Goal: Find specific page/section: Find specific page/section

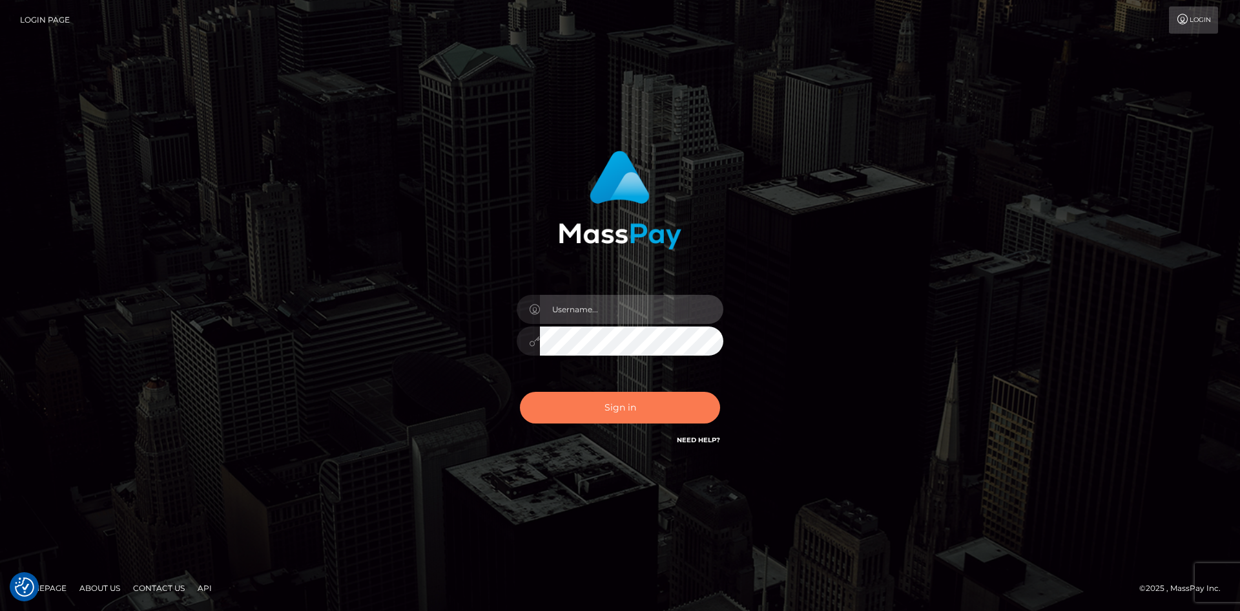
type input "alexstef"
click at [640, 417] on button "Sign in" at bounding box center [620, 408] width 200 height 32
type input "alexstef"
click at [614, 393] on button "Sign in" at bounding box center [620, 408] width 200 height 32
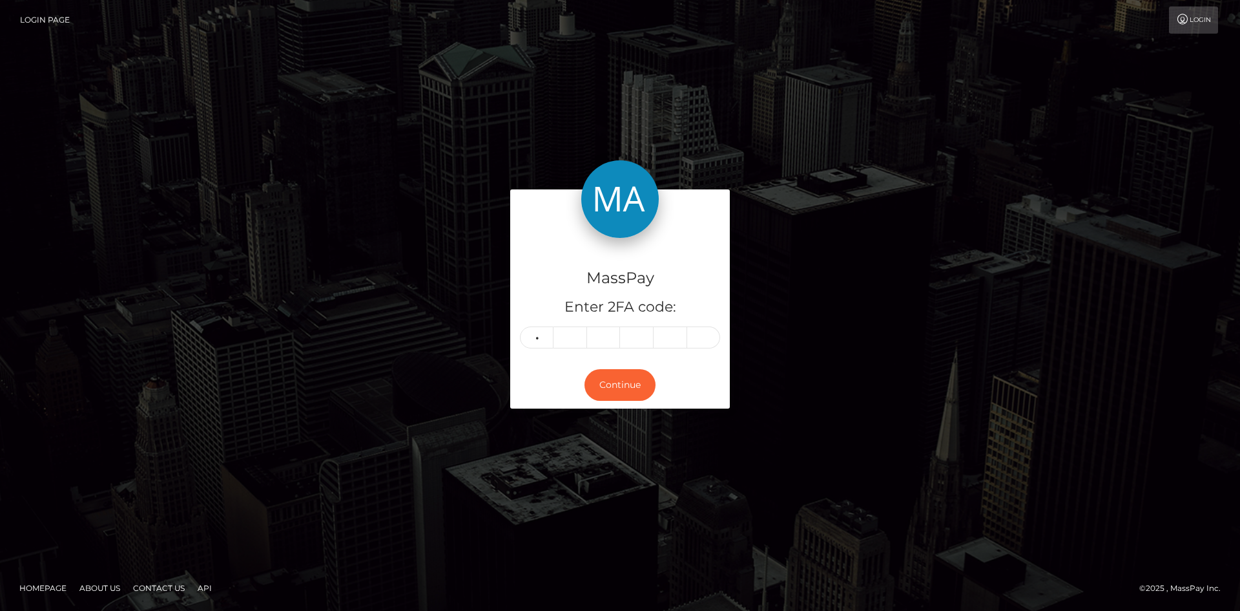
type input "1"
type input "0"
type input "6"
type input "8"
type input "9"
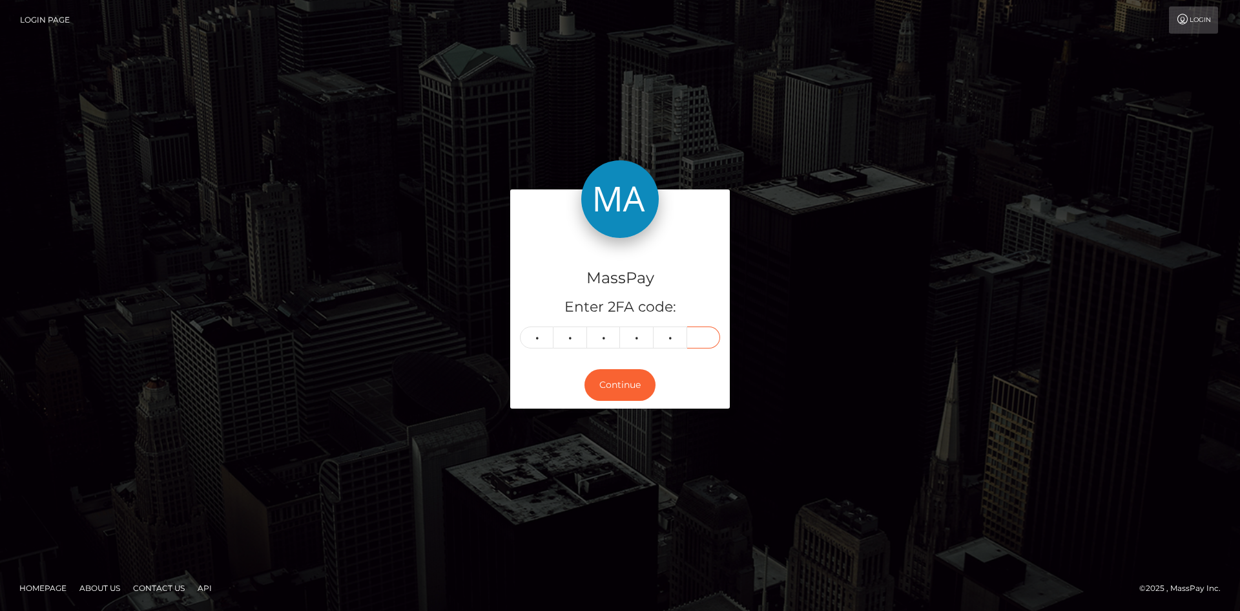
type input "8"
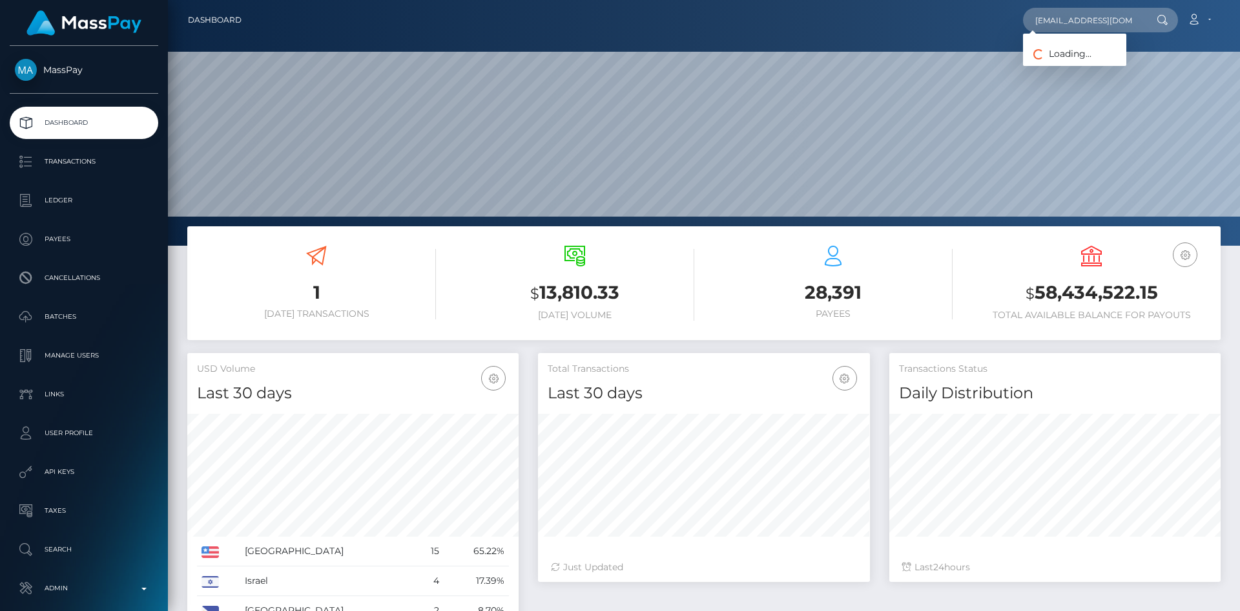
scroll to position [229, 332]
type input "bmslut4cin@gmail.com"
click at [1082, 61] on link "N K DESIGNS LTD" at bounding box center [1074, 67] width 103 height 24
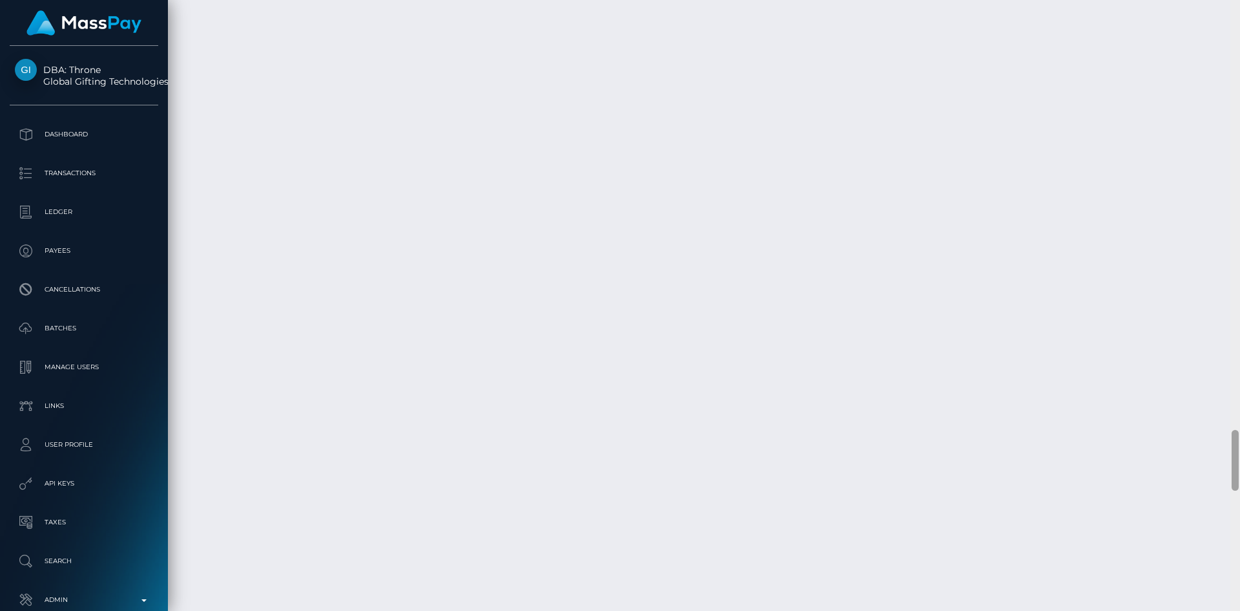
scroll to position [4297, 0]
click at [1233, 527] on div at bounding box center [1236, 305] width 10 height 611
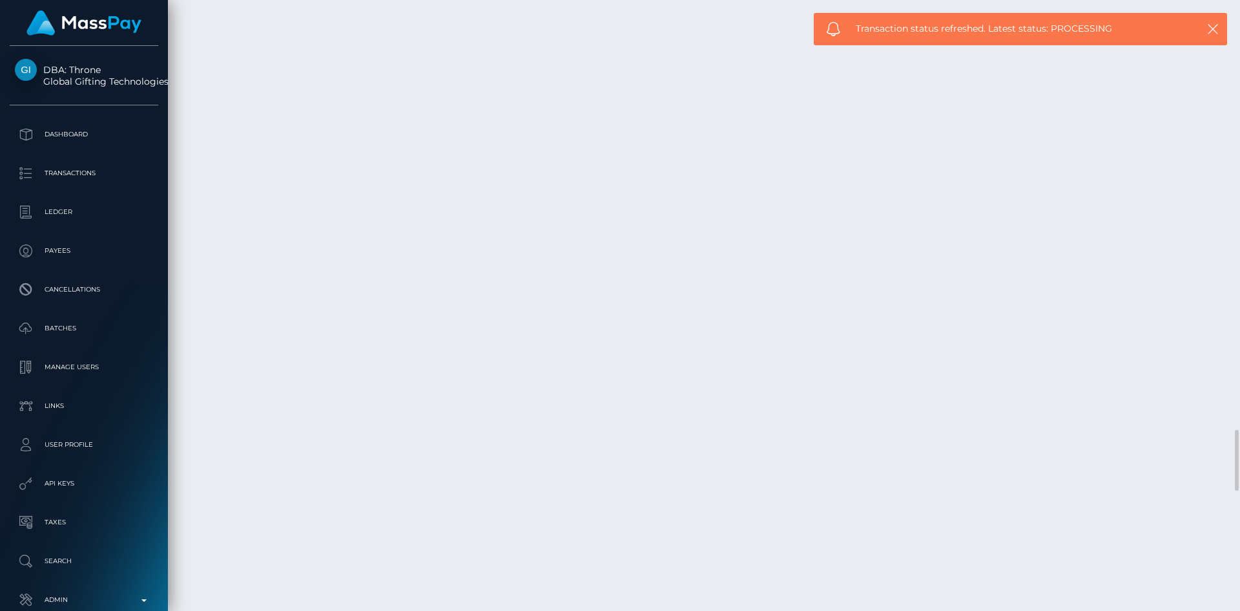
copy td "66EE10L1RVCZpYh8FSDwDQ"
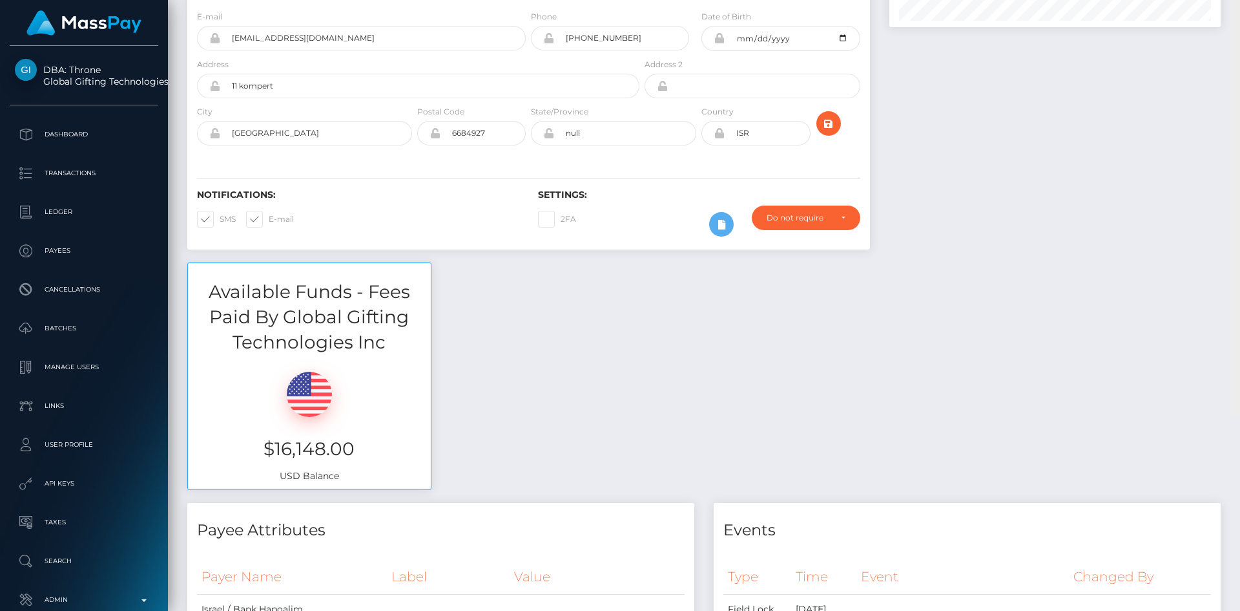
scroll to position [0, 0]
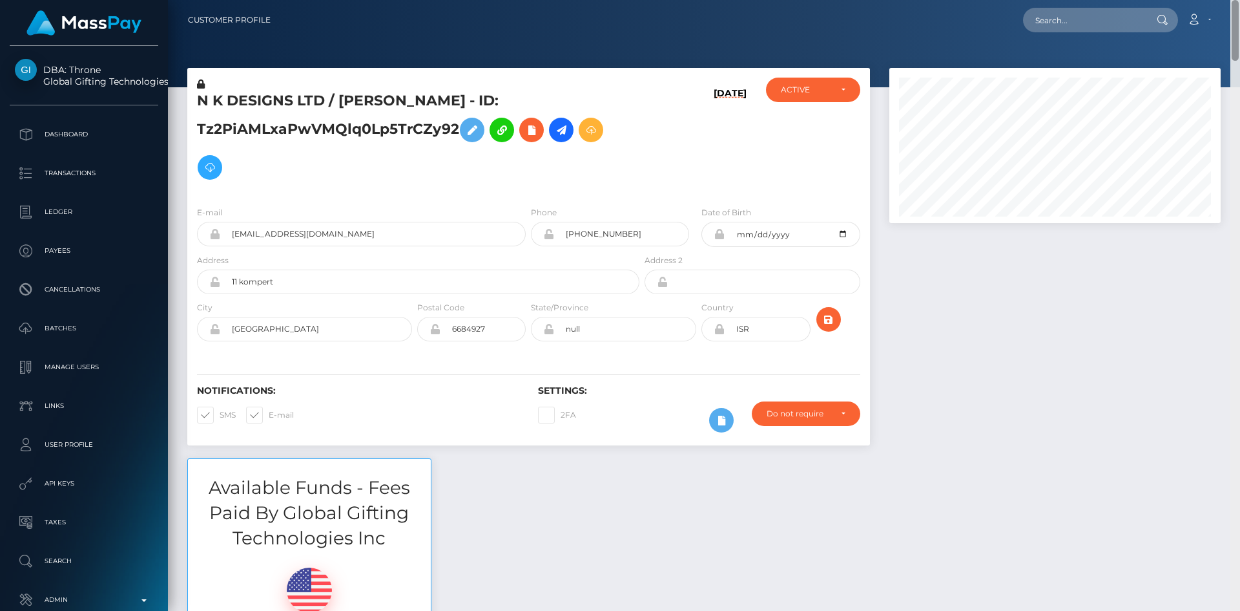
drag, startPoint x: 1235, startPoint y: 455, endPoint x: 1232, endPoint y: -37, distance: 493.0
click at [1232, 0] on html "DBA: Throne Global Gifting Technologies Inc Dashboard Transactions Ledger Payee…" at bounding box center [620, 305] width 1240 height 611
click at [1069, 27] on input "text" at bounding box center [1083, 20] width 121 height 25
paste input "poact_R9NRvIABMpro"
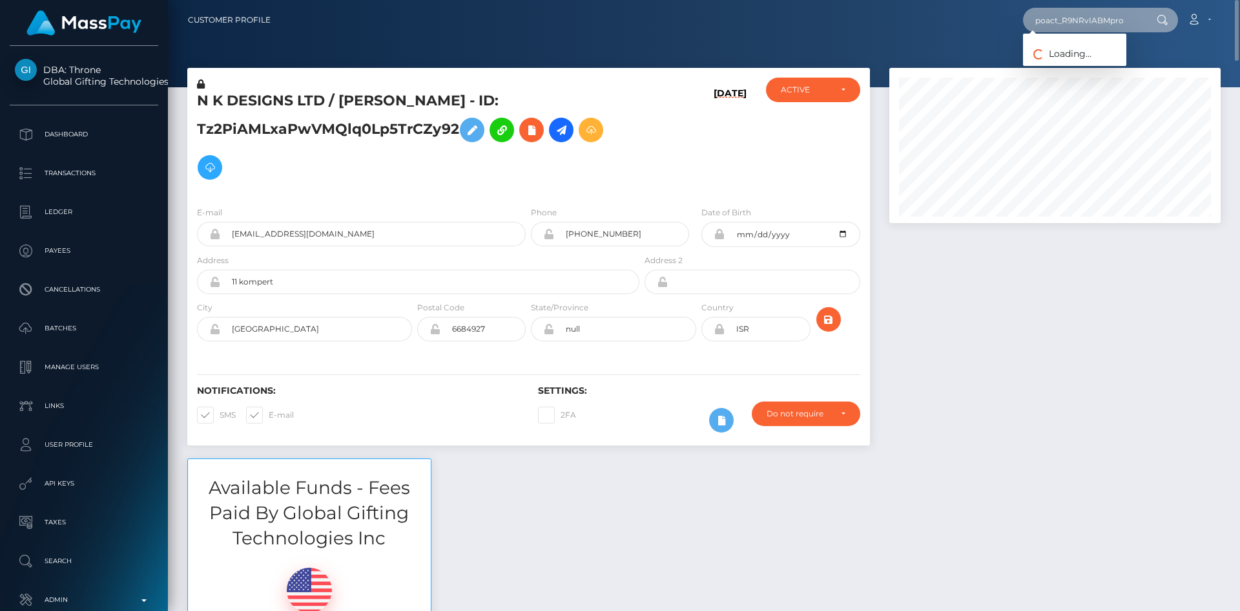
type input "poact_R9NRvIABMpro"
click at [1056, 65] on link "Jayden Bioh" at bounding box center [1074, 67] width 103 height 24
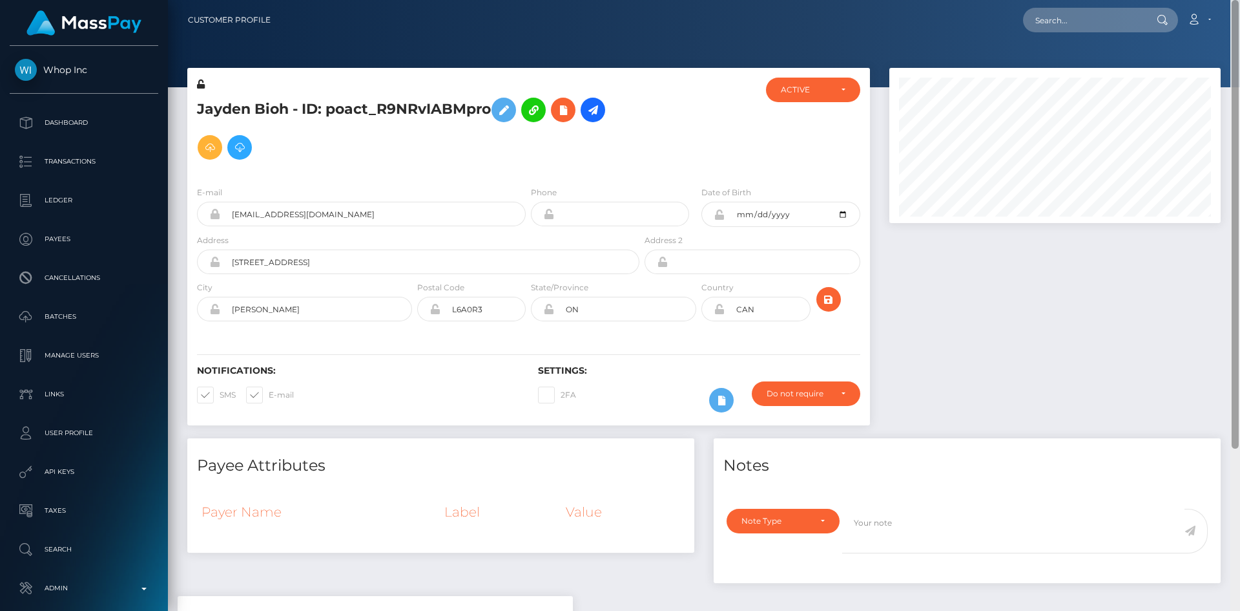
drag, startPoint x: 1234, startPoint y: 67, endPoint x: 1235, endPoint y: -56, distance: 122.8
click at [1235, 0] on html "Whop Inc Dashboard Transactions Ledger Payees Cancellations Links" at bounding box center [620, 305] width 1240 height 611
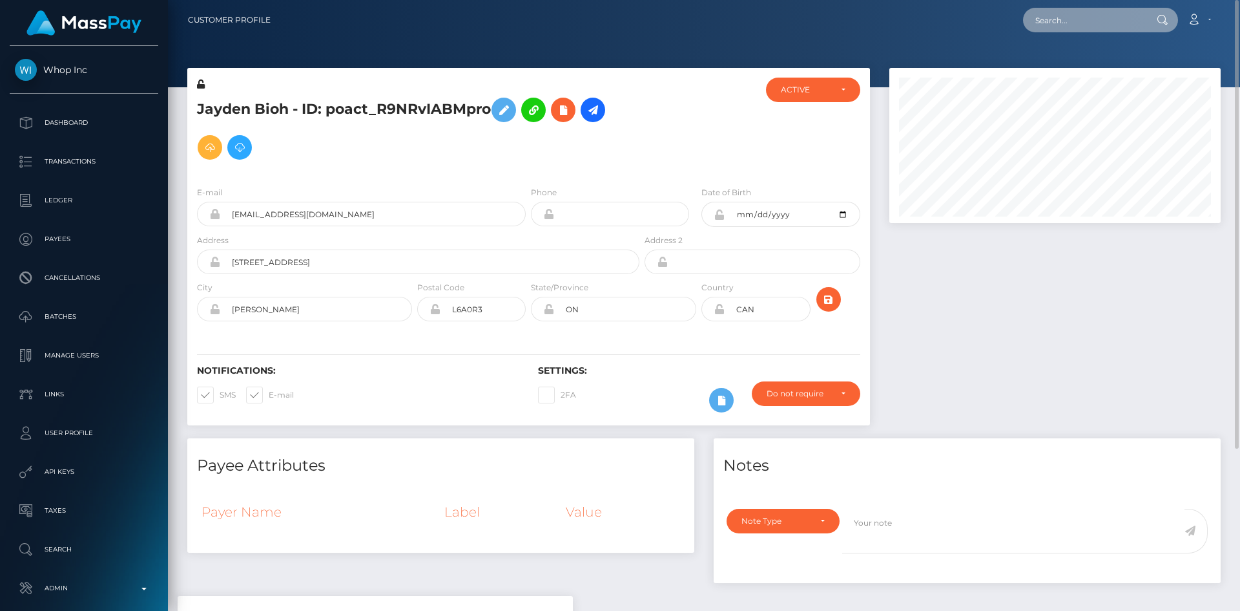
click at [1081, 26] on input "text" at bounding box center [1083, 20] width 121 height 25
paste input "poact_wrWNJ3RWphwV"
type input "poact_wrWNJ3RWphwV"
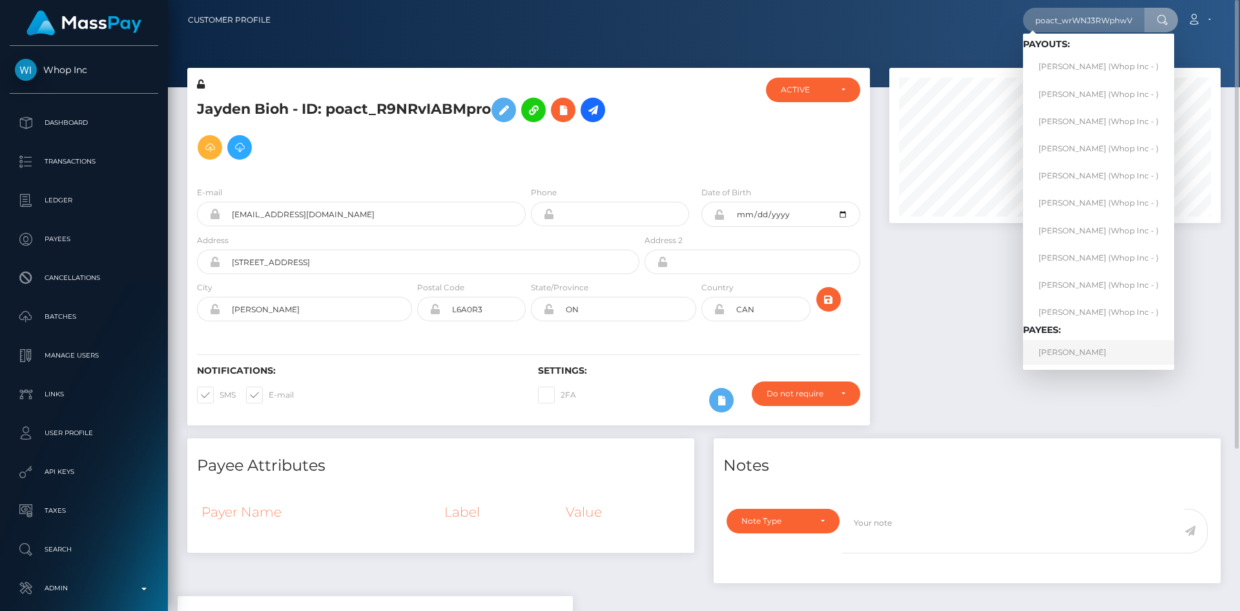
click at [1112, 354] on link "AKRAM HATTAM" at bounding box center [1098, 352] width 151 height 24
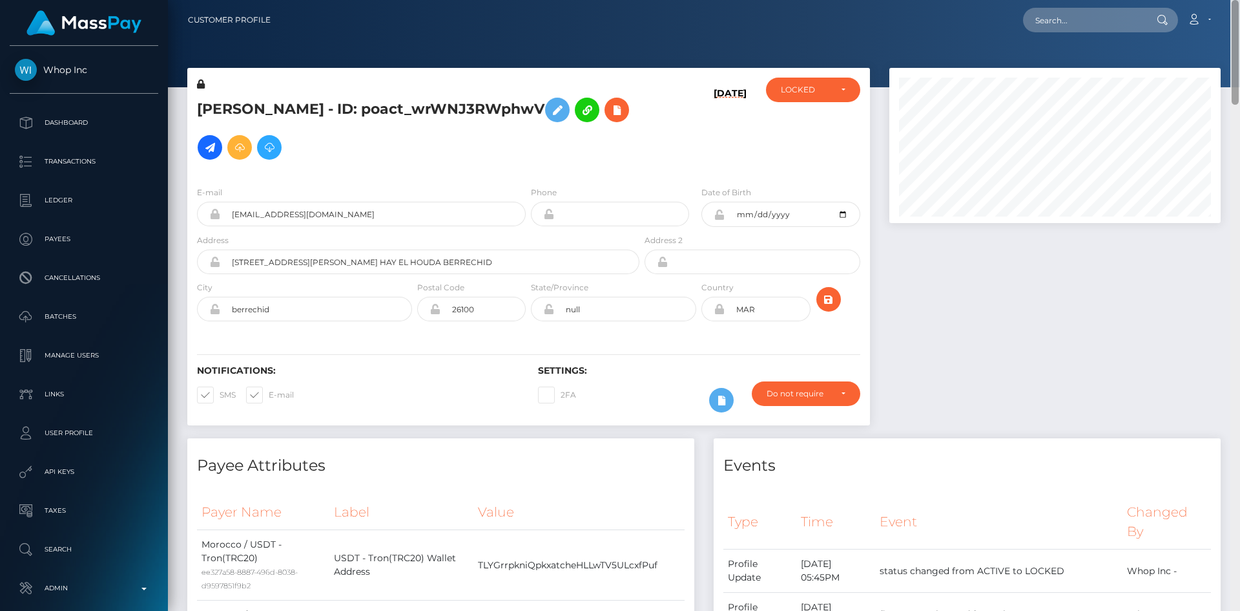
drag, startPoint x: 1234, startPoint y: 74, endPoint x: 1160, endPoint y: 62, distance: 74.7
click at [1230, 56] on div at bounding box center [1236, 305] width 10 height 611
click at [1110, 16] on input "text" at bounding box center [1083, 20] width 121 height 25
paste input "poact_Mb7D90xlecSJ"
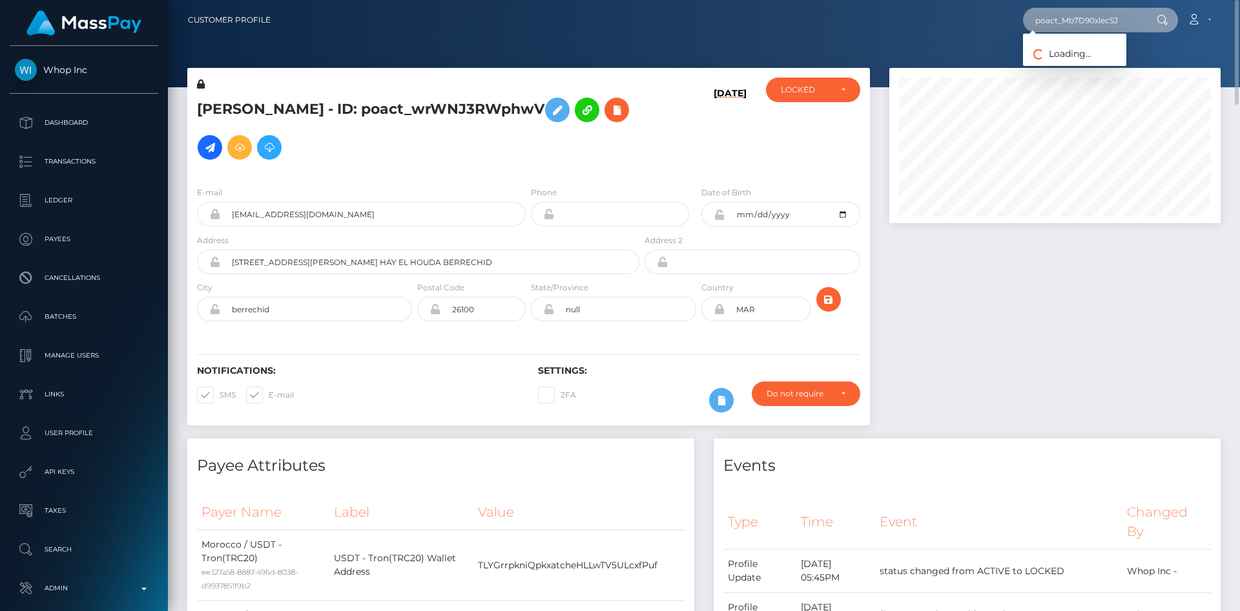
type input "poact_Mb7D90xlecSJ"
click at [1065, 68] on link "Hari Vigneshwaran" at bounding box center [1074, 67] width 103 height 24
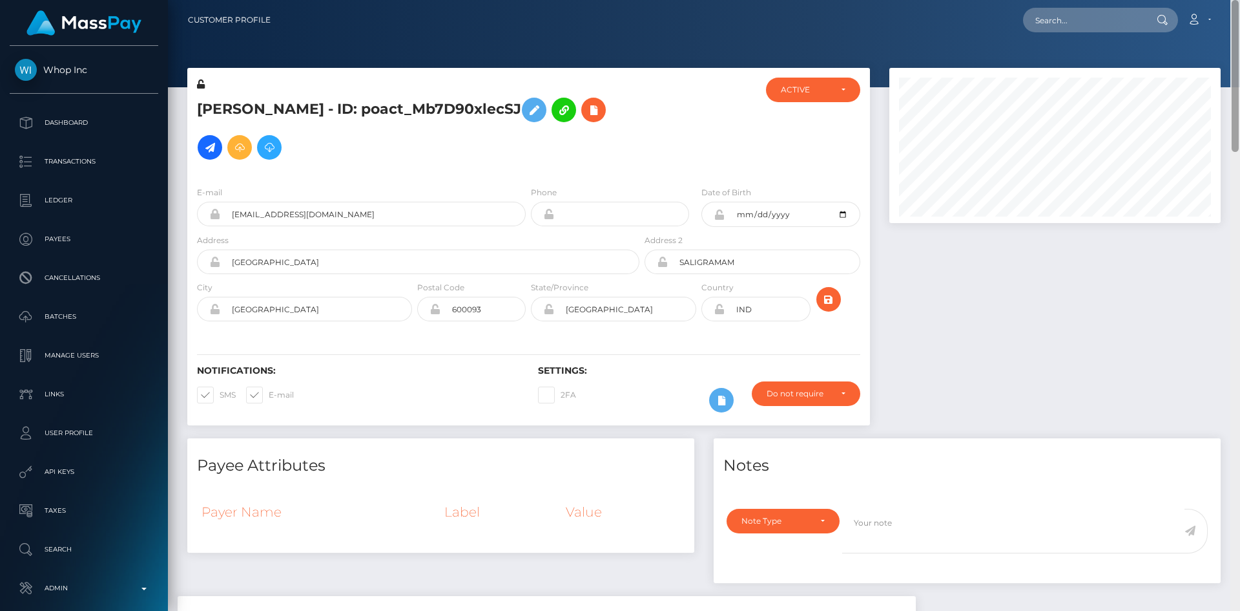
drag, startPoint x: 1236, startPoint y: 288, endPoint x: 1215, endPoint y: -56, distance: 345.0
click at [1215, 0] on html "Whop Inc Dashboard Transactions Ledger Payees Cancellations Links" at bounding box center [620, 305] width 1240 height 611
